Goal: Task Accomplishment & Management: Manage account settings

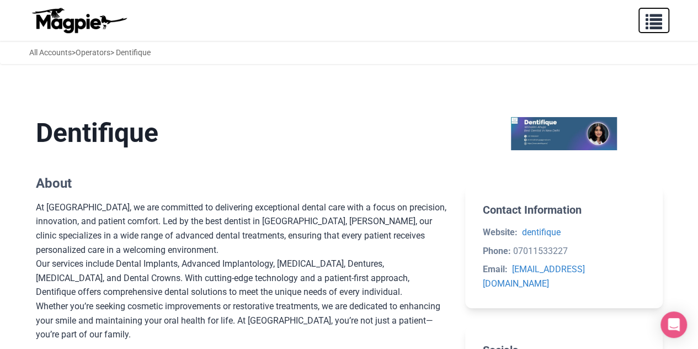
click at [659, 23] on span "button" at bounding box center [654, 19] width 17 height 17
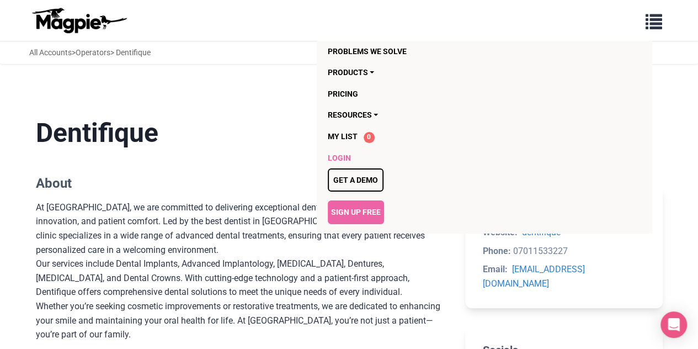
click at [340, 161] on link "Login" at bounding box center [462, 157] width 269 height 21
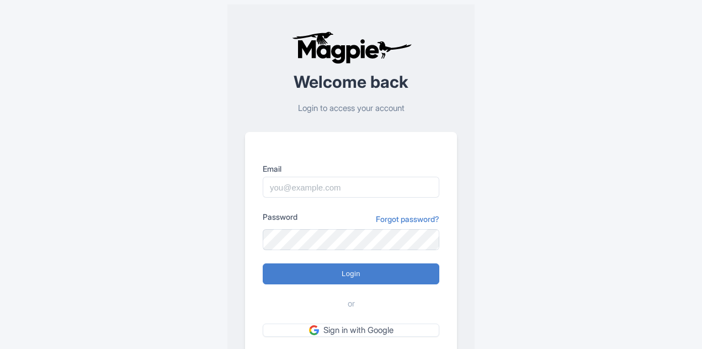
click at [305, 184] on input "Email" at bounding box center [351, 187] width 177 height 21
type input "[EMAIL_ADDRESS][DOMAIN_NAME]"
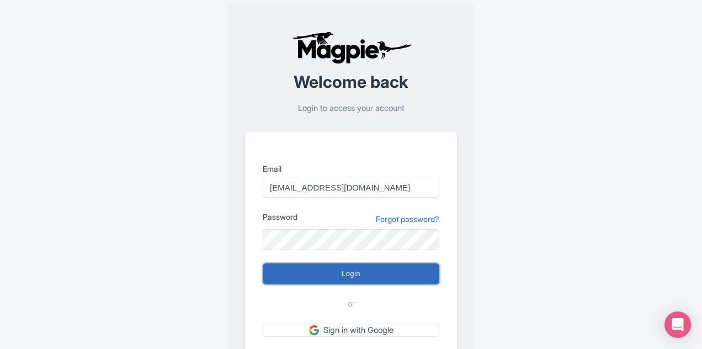
click at [338, 279] on input "Login" at bounding box center [351, 273] width 177 height 21
type input "Logging in..."
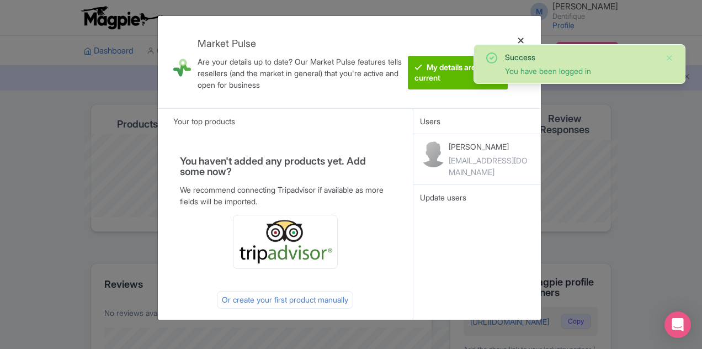
click at [520, 41] on div at bounding box center [521, 62] width 26 height 74
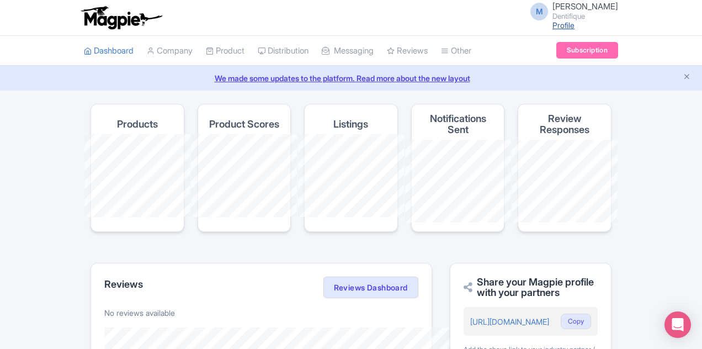
click at [574, 26] on link "Profile" at bounding box center [563, 24] width 22 height 9
click at [618, 13] on small "Dentifique" at bounding box center [585, 16] width 66 height 7
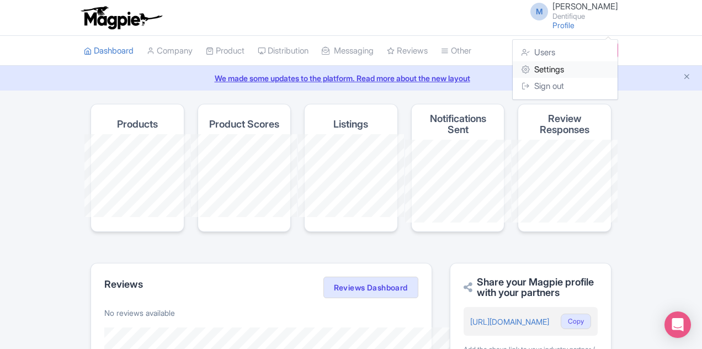
click at [617, 65] on link "Settings" at bounding box center [565, 69] width 105 height 17
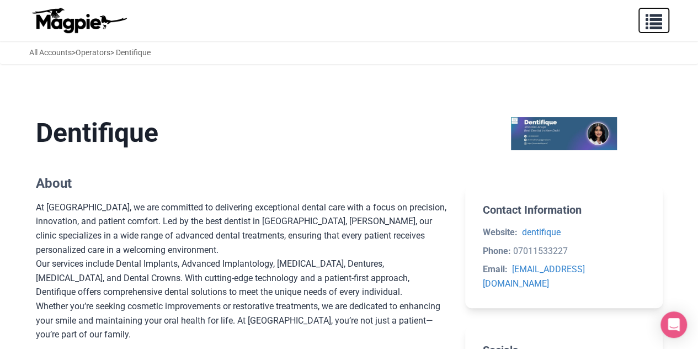
click at [661, 20] on span "button" at bounding box center [654, 19] width 17 height 17
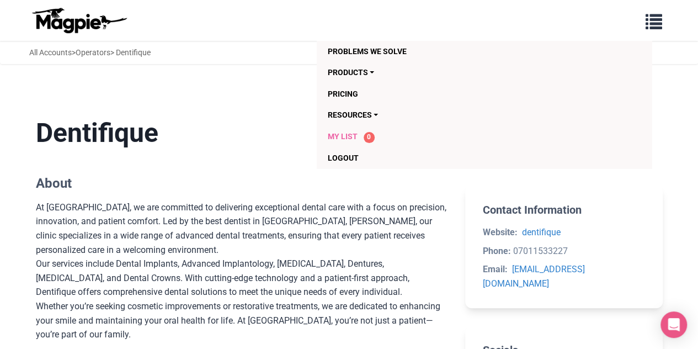
click at [342, 139] on span "My List" at bounding box center [343, 136] width 30 height 9
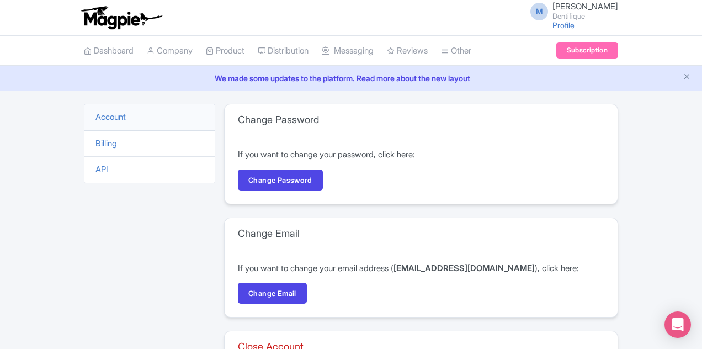
click at [84, 120] on li "Account" at bounding box center [149, 117] width 131 height 27
click at [95, 120] on link "Account" at bounding box center [110, 116] width 30 height 10
click at [147, 50] on icon at bounding box center [151, 51] width 8 height 8
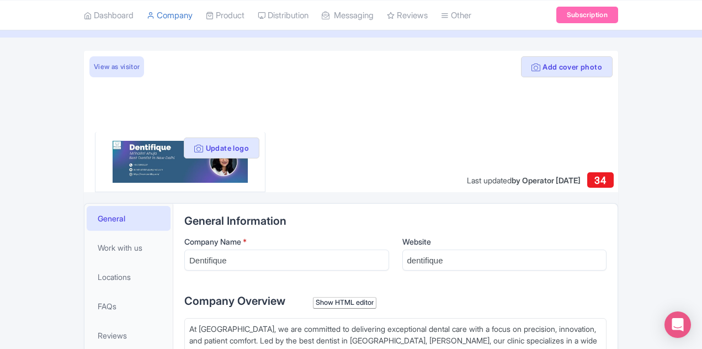
scroll to position [55, 0]
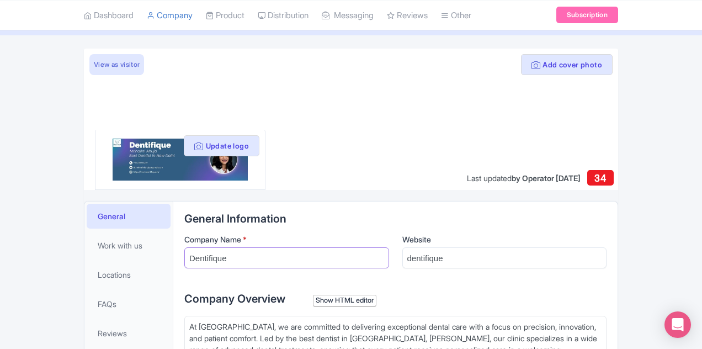
click at [226, 256] on input "Dentifique" at bounding box center [286, 257] width 205 height 21
paste input "Dental Clinic – Best Dentist in [GEOGRAPHIC_DATA] | Dental Clinic in [GEOGRAPHI…"
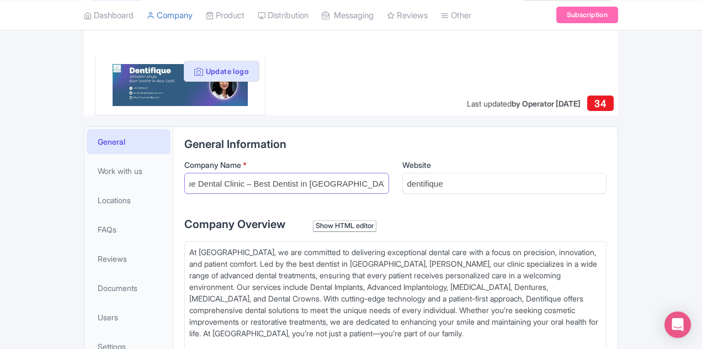
scroll to position [221, 0]
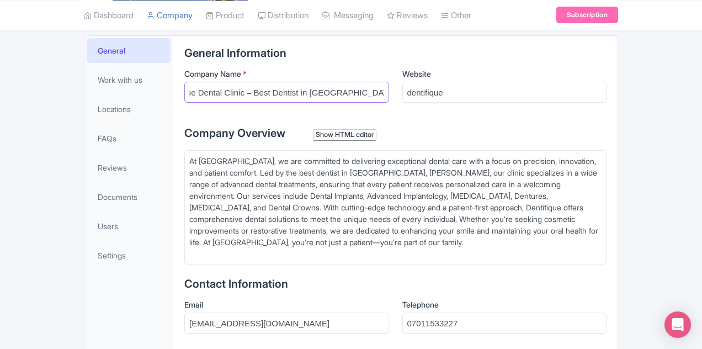
type input "Dentifique Dental Clinic – Best Dentist in [GEOGRAPHIC_DATA] | Dental Clinic in…"
click at [374, 194] on div "At [GEOGRAPHIC_DATA], we are committed to delivering exceptional dental care wi…" at bounding box center [395, 207] width 412 height 104
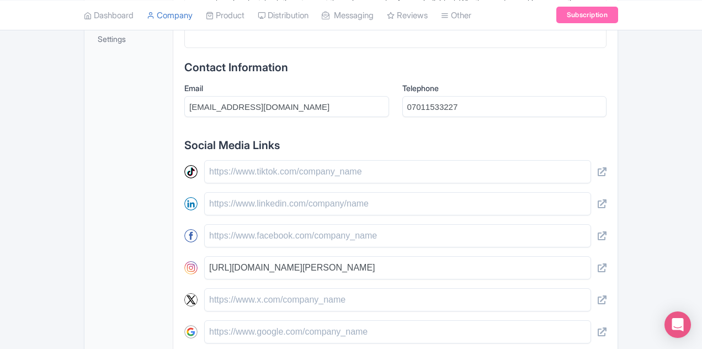
scroll to position [441, 0]
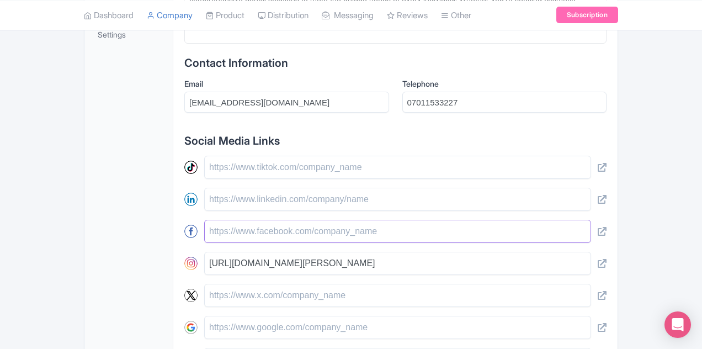
click at [216, 220] on input "text" at bounding box center [397, 231] width 387 height 23
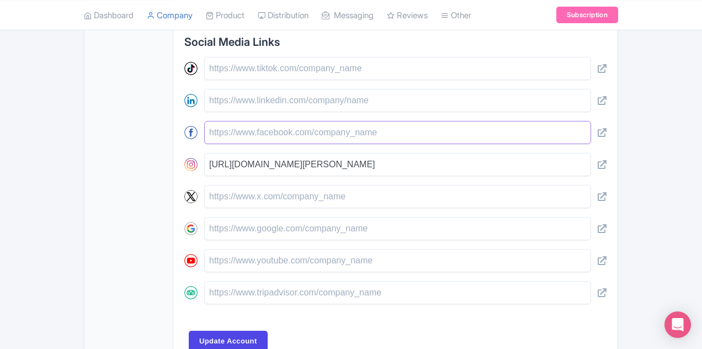
scroll to position [523, 0]
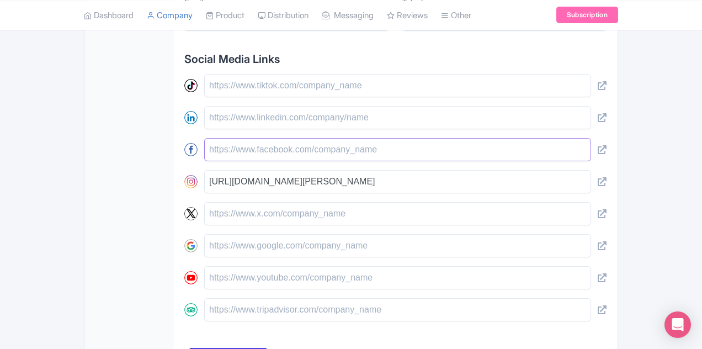
click at [207, 138] on input "text" at bounding box center [397, 149] width 387 height 23
type input "[URL][DOMAIN_NAME]"
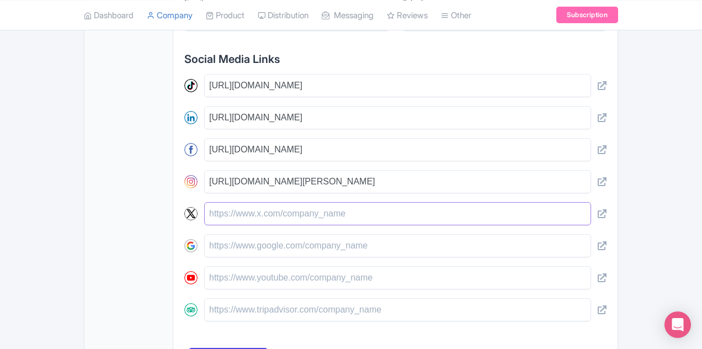
type input "[URL][DOMAIN_NAME]"
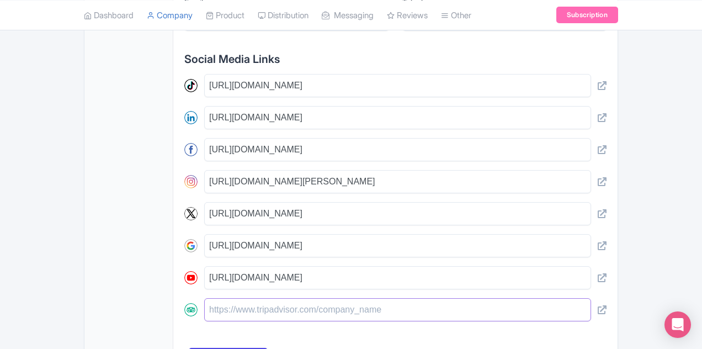
type input "[URL][DOMAIN_NAME]"
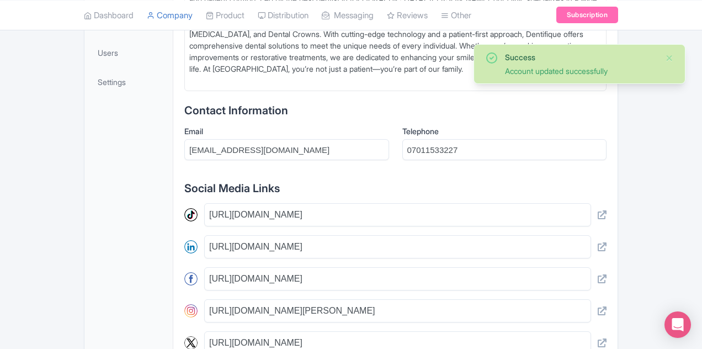
scroll to position [433, 0]
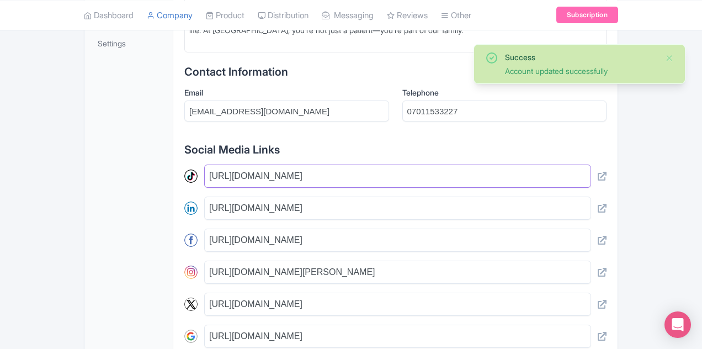
click at [214, 164] on input "[URL][DOMAIN_NAME]" at bounding box center [397, 175] width 387 height 23
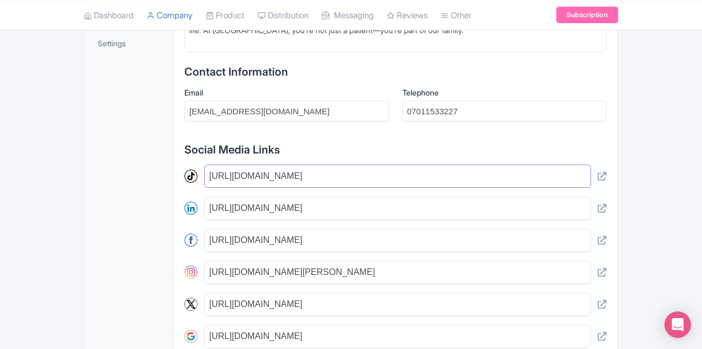
paste input "maps.app.goo.gl/M4kKD4nswihWVHeh6"
type input "https://maps.app.goo.gl/M4kKD4nswihWVHeh6"
click at [443, 107] on div "General Information Company Name * Dentifique Dental Clinic – Best Dentist in N…" at bounding box center [395, 134] width 422 height 599
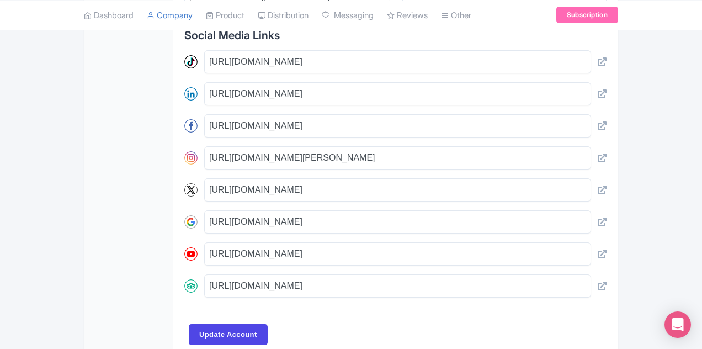
scroll to position [578, 0]
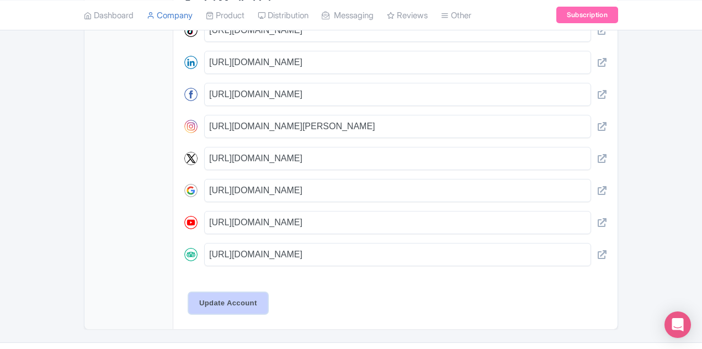
click at [189, 292] on input "Update Account" at bounding box center [228, 302] width 79 height 21
